Goal: Information Seeking & Learning: Check status

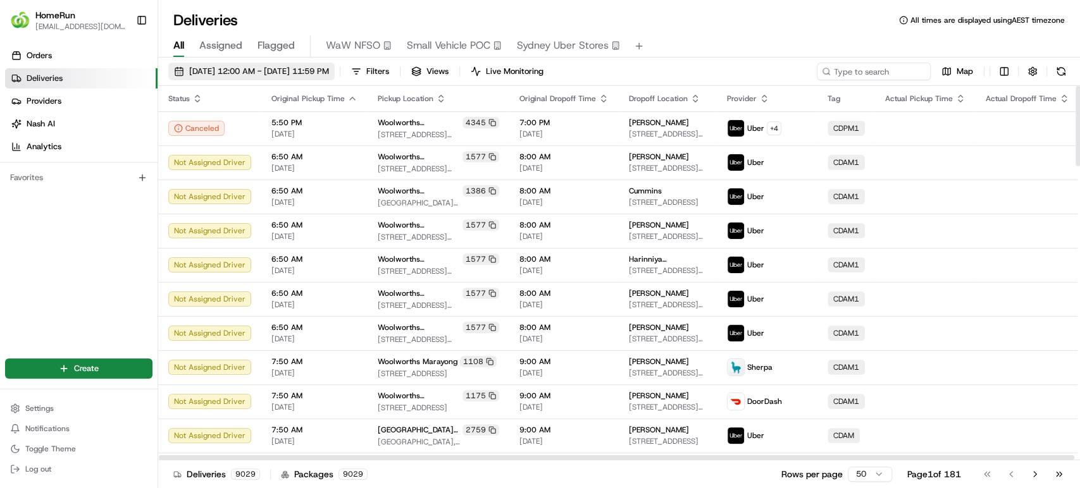
click at [271, 73] on span "[DATE] 12:00 AM - [DATE] 11:59 PM" at bounding box center [259, 71] width 140 height 11
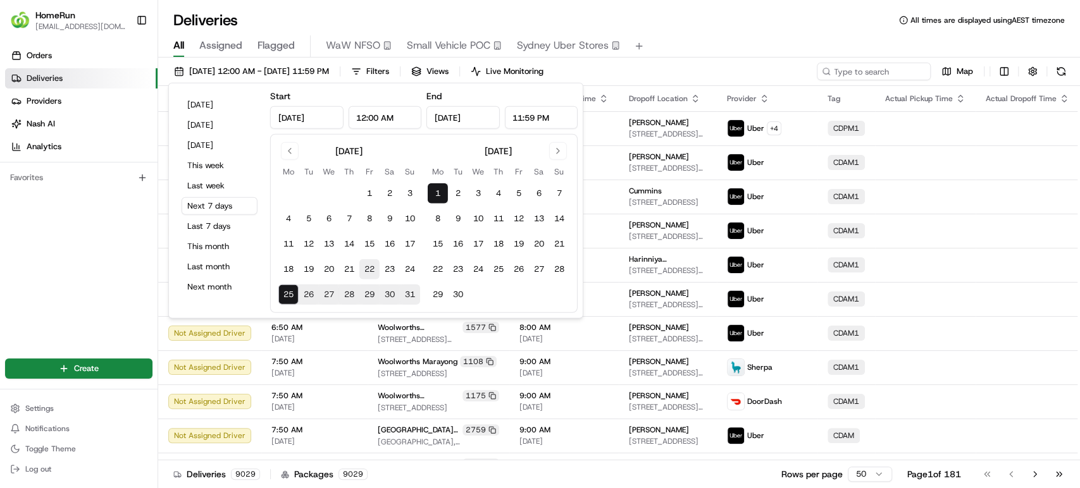
click at [370, 264] on button "22" at bounding box center [369, 269] width 20 height 20
type input "[DATE]"
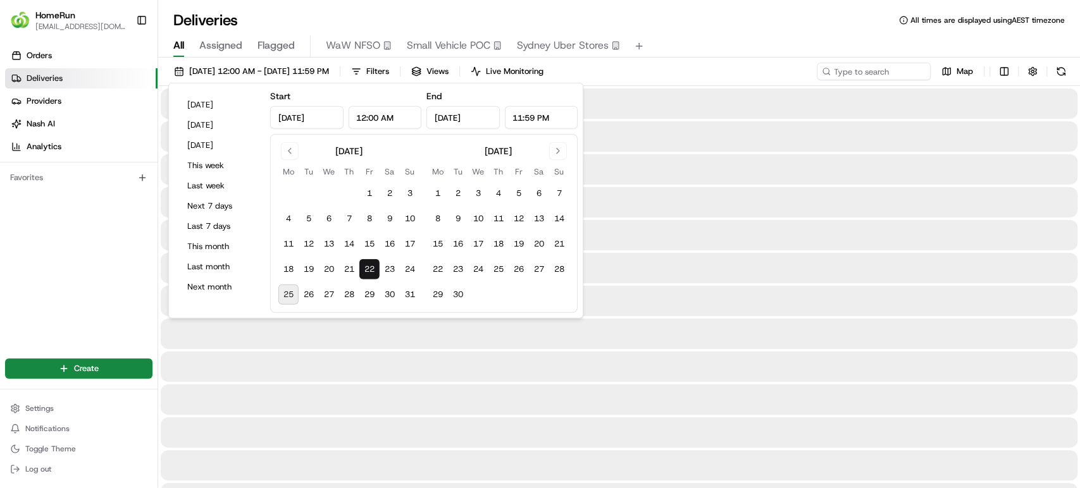
click at [287, 294] on button "25" at bounding box center [288, 295] width 20 height 20
type input "[DATE]"
click at [716, 51] on div "All Assigned Flagged WaW NFSO Small Vehicle POC [GEOGRAPHIC_DATA] Uber Stores" at bounding box center [619, 46] width 922 height 22
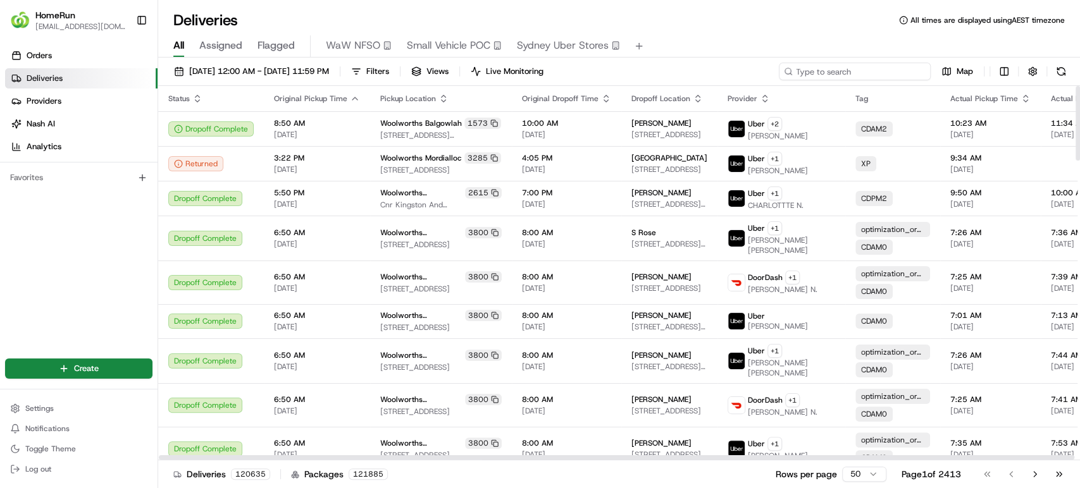
click at [855, 71] on input at bounding box center [855, 72] width 152 height 18
paste input "266278555"
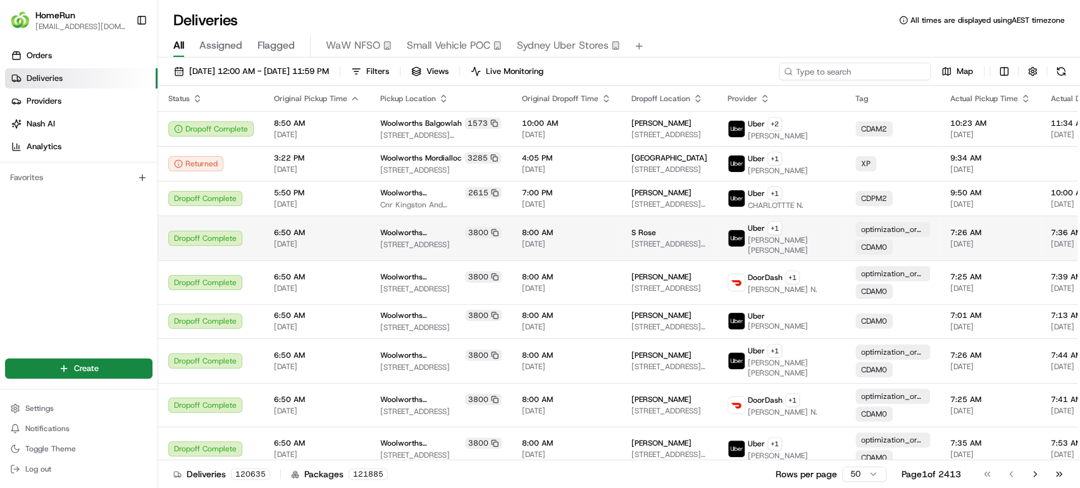
type input "266278555"
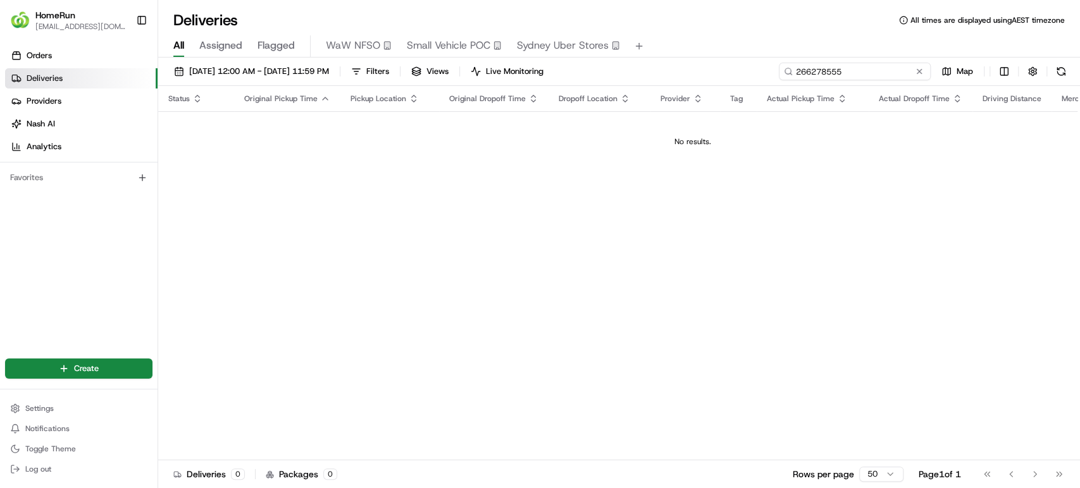
click at [851, 70] on input "266278555" at bounding box center [855, 72] width 152 height 18
click at [843, 69] on input "266278555" at bounding box center [855, 72] width 152 height 18
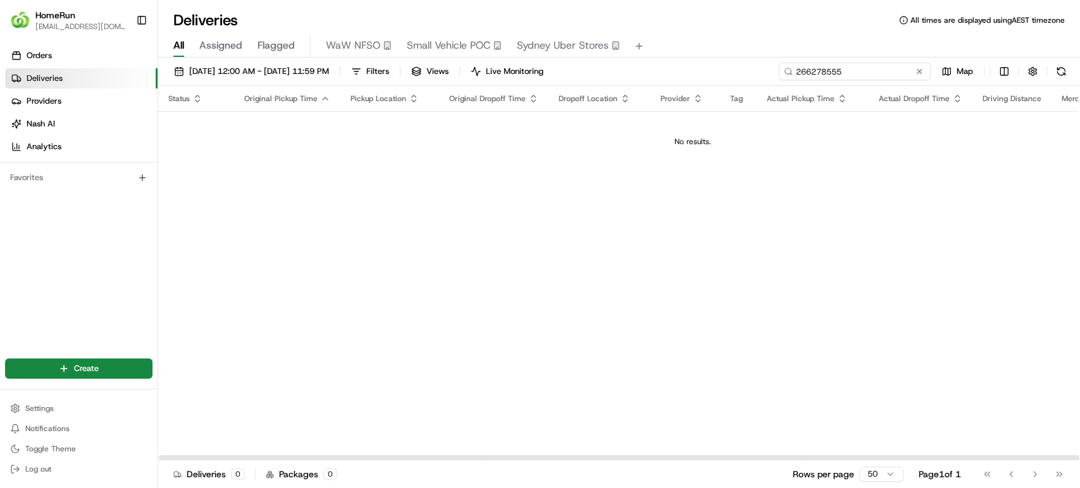
drag, startPoint x: 844, startPoint y: 69, endPoint x: 702, endPoint y: 100, distance: 145.1
click at [702, 100] on div "[DATE] 12:00 AM - [DATE] 11:59 PM Filters Views Live Monitoring 266278555 Map S…" at bounding box center [619, 274] width 922 height 433
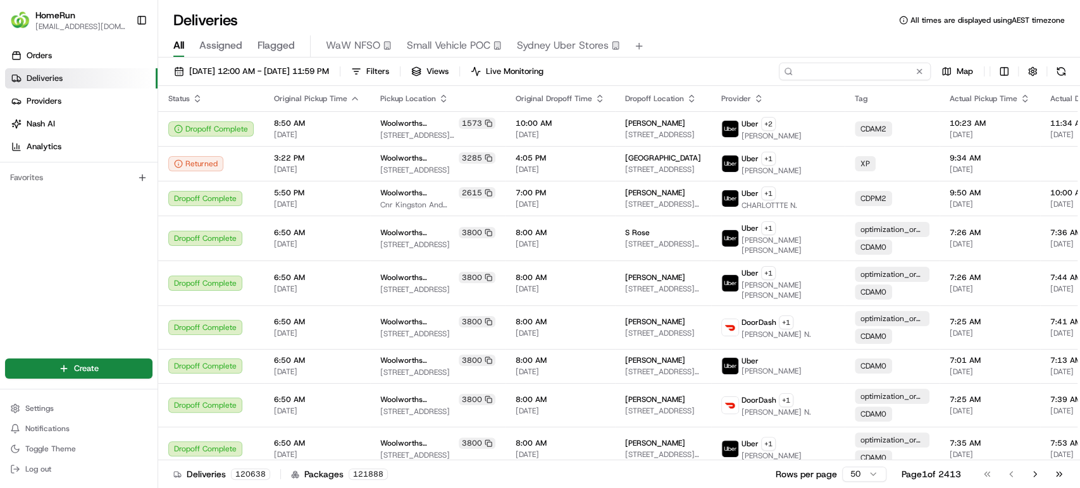
click at [850, 65] on input at bounding box center [855, 72] width 152 height 18
paste input "266278555"
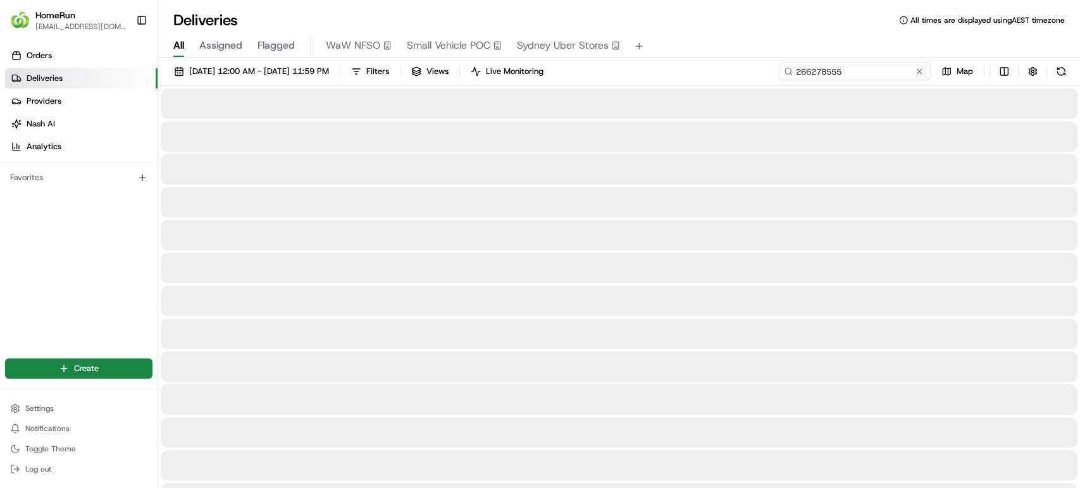
click at [798, 69] on input "266278555" at bounding box center [855, 72] width 152 height 18
type input "266278555"
click at [850, 70] on input "266278555" at bounding box center [855, 72] width 152 height 18
